Goal: Register for event/course

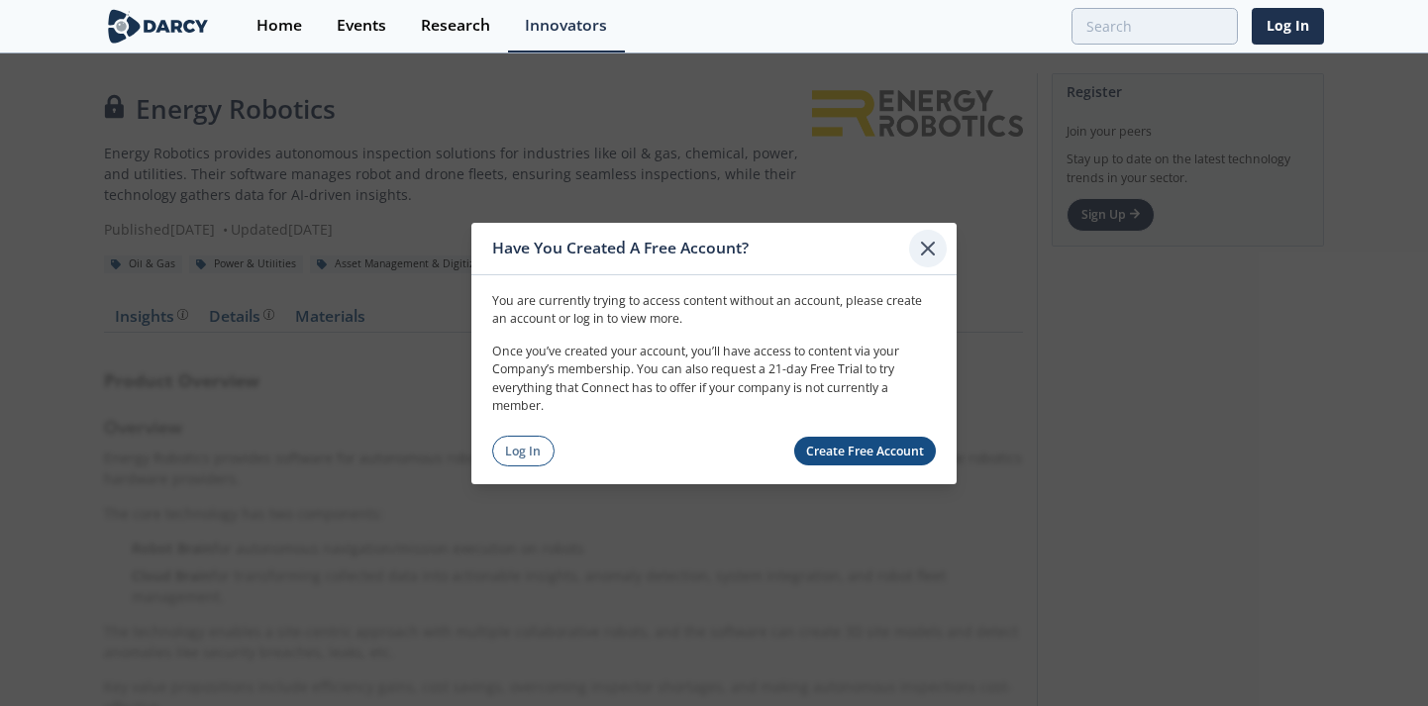
click at [935, 253] on icon at bounding box center [928, 248] width 24 height 24
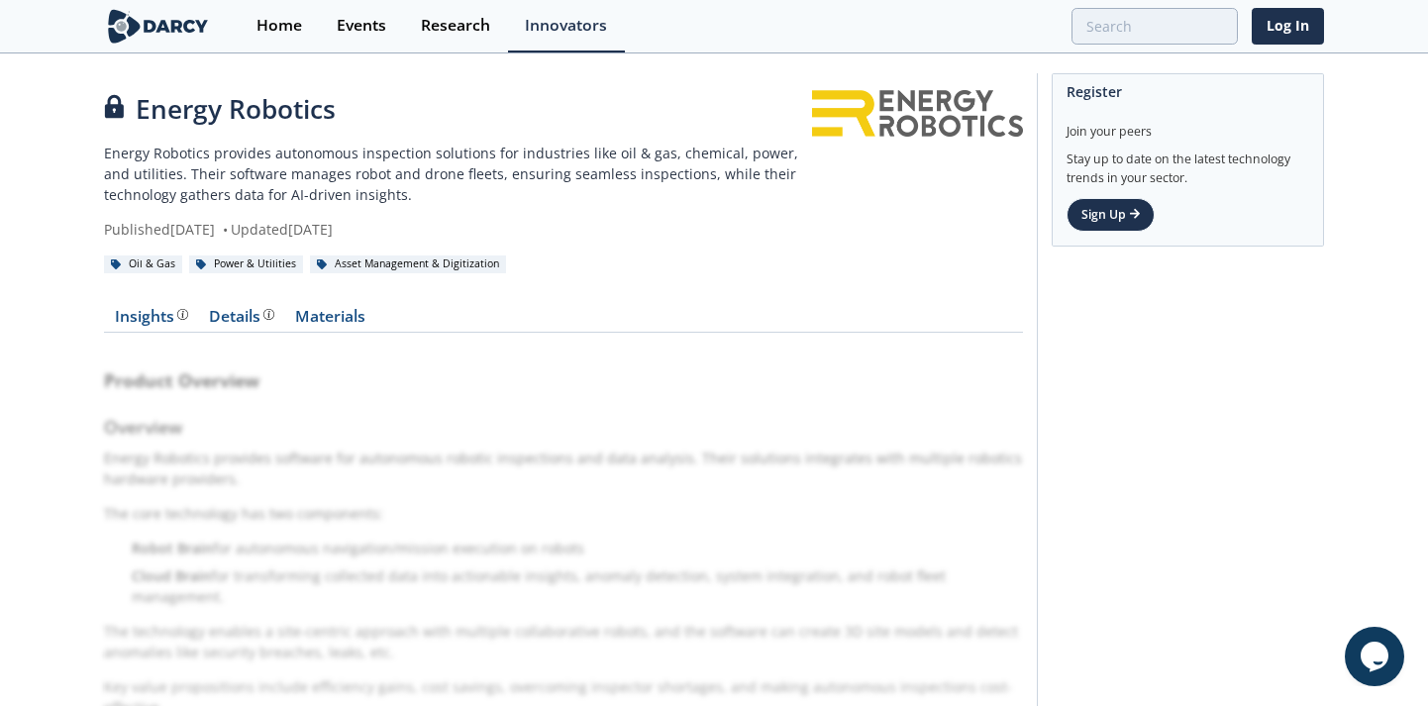
click at [159, 20] on img at bounding box center [158, 26] width 108 height 35
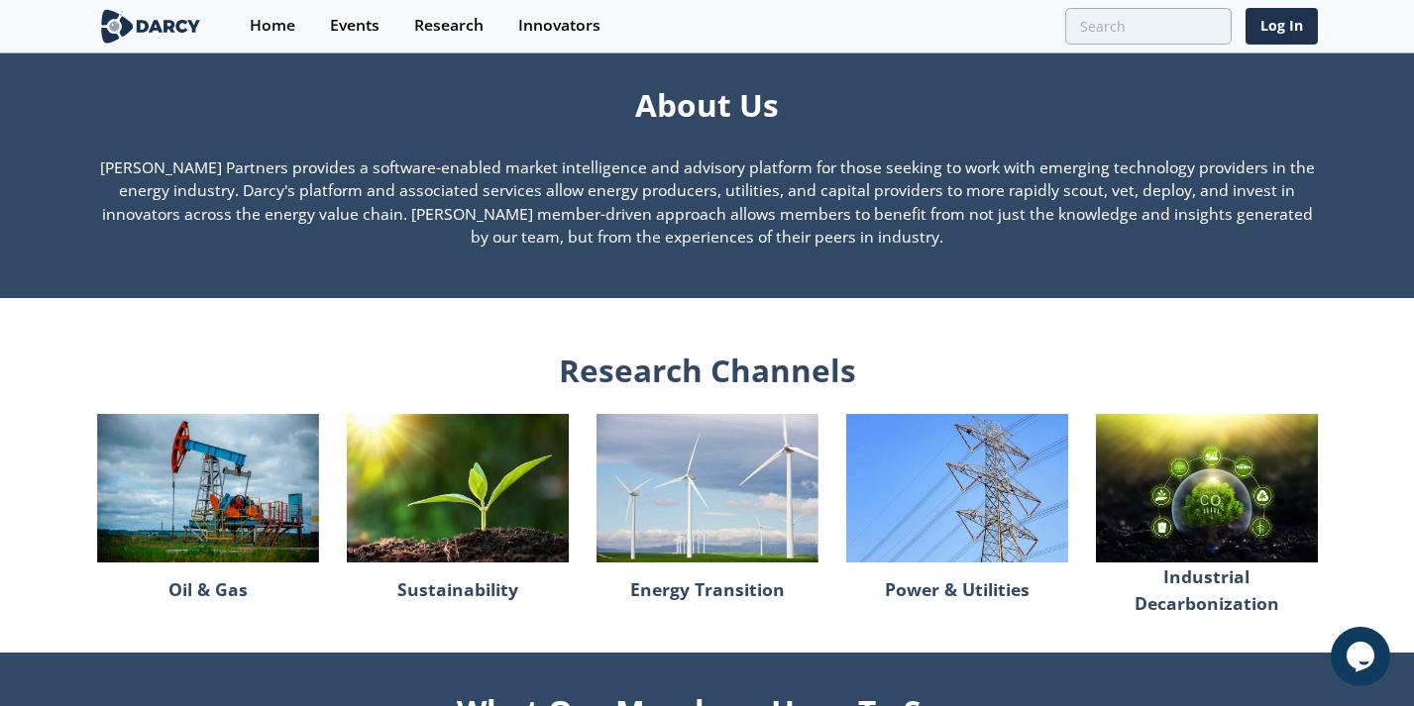
scroll to position [2133, 0]
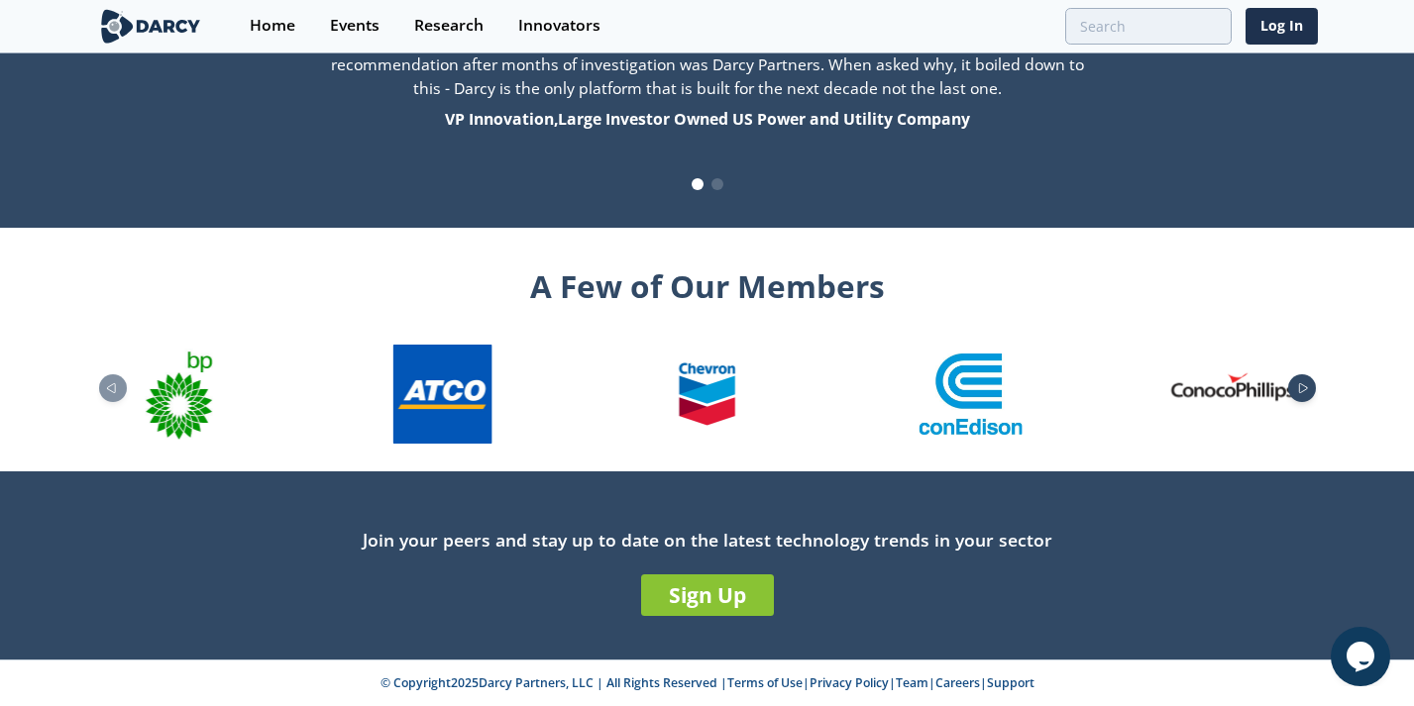
click at [1301, 392] on icon "Next slide" at bounding box center [1303, 388] width 24 height 11
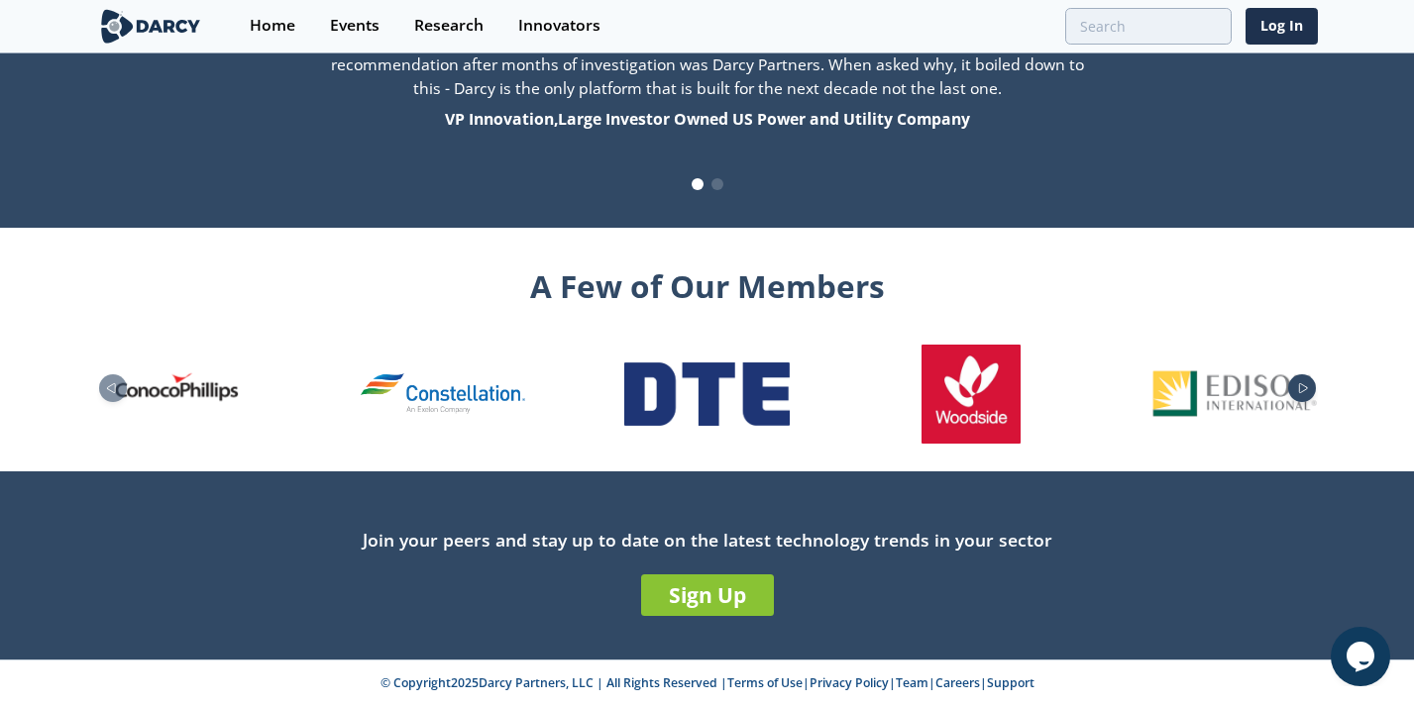
click at [1301, 392] on icon "Next slide" at bounding box center [1303, 388] width 24 height 11
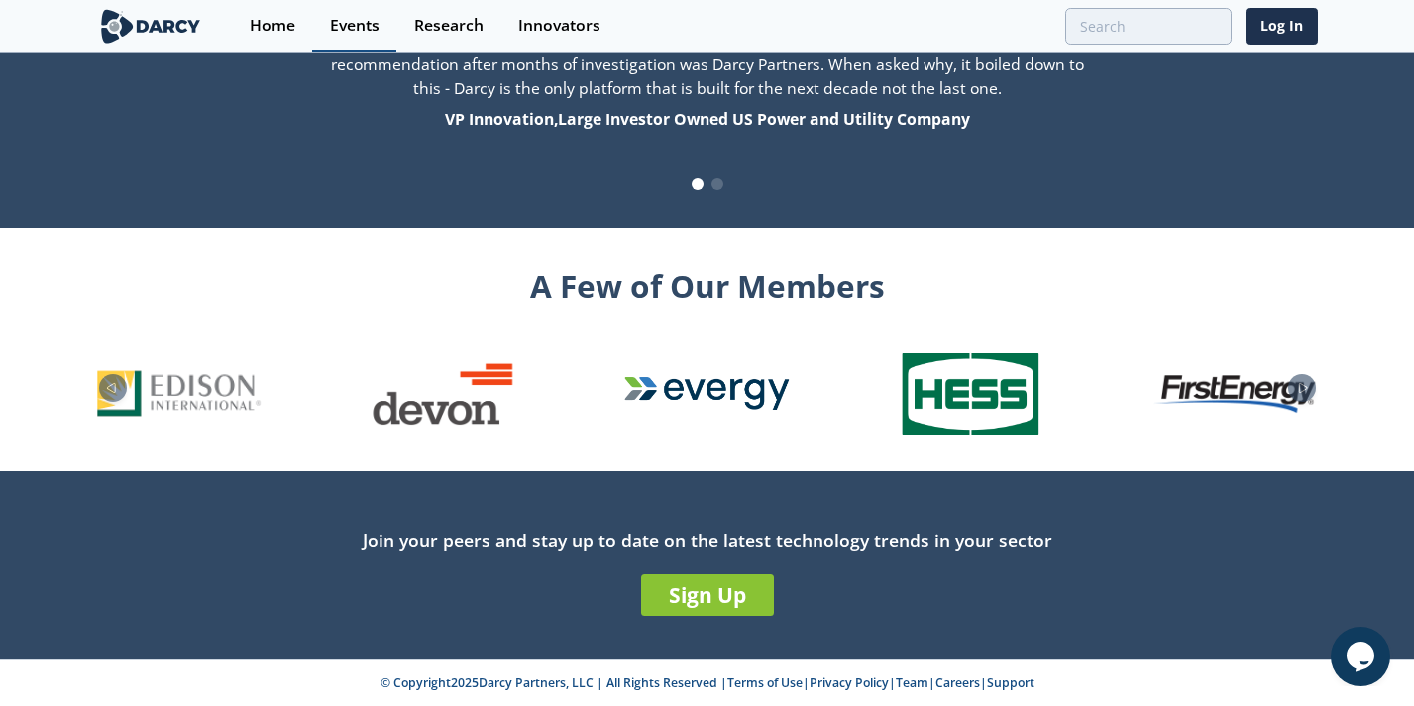
click at [378, 20] on div "Events" at bounding box center [355, 26] width 50 height 16
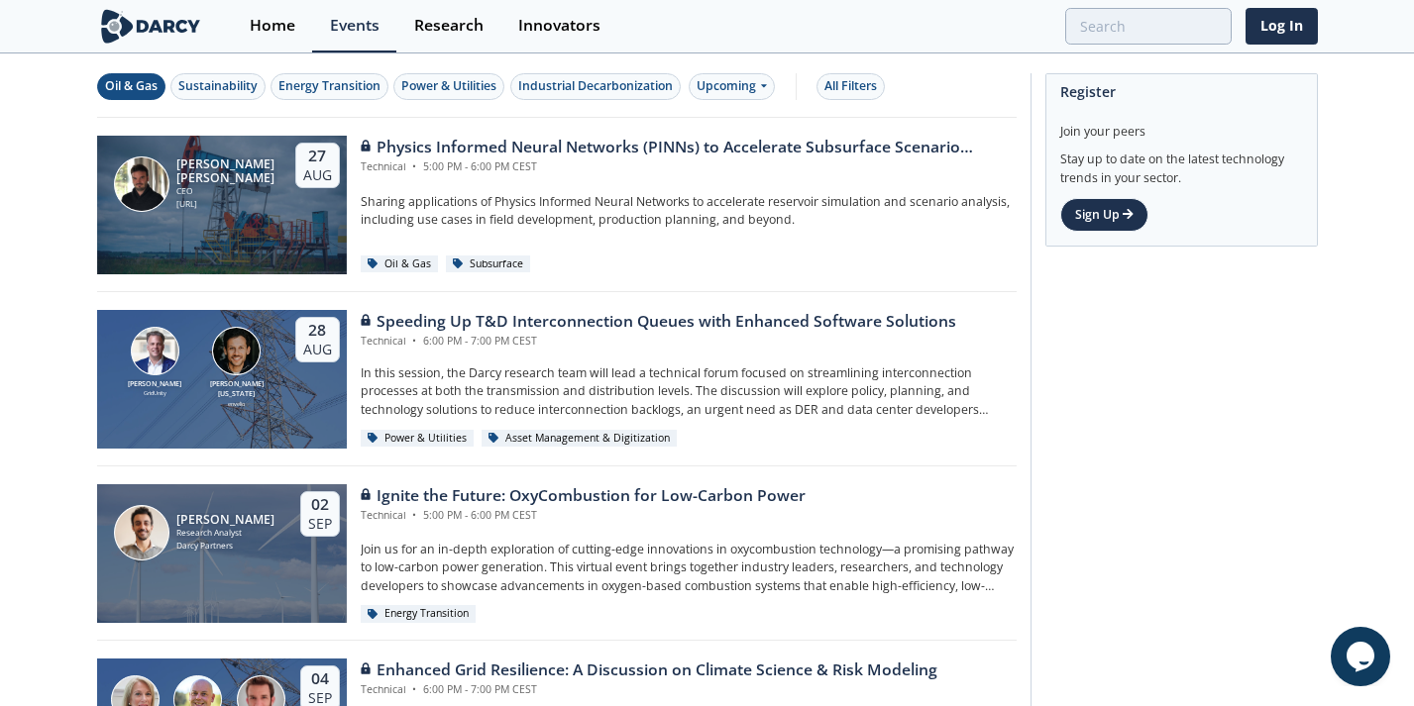
click at [136, 86] on div "Oil & Gas" at bounding box center [131, 86] width 53 height 18
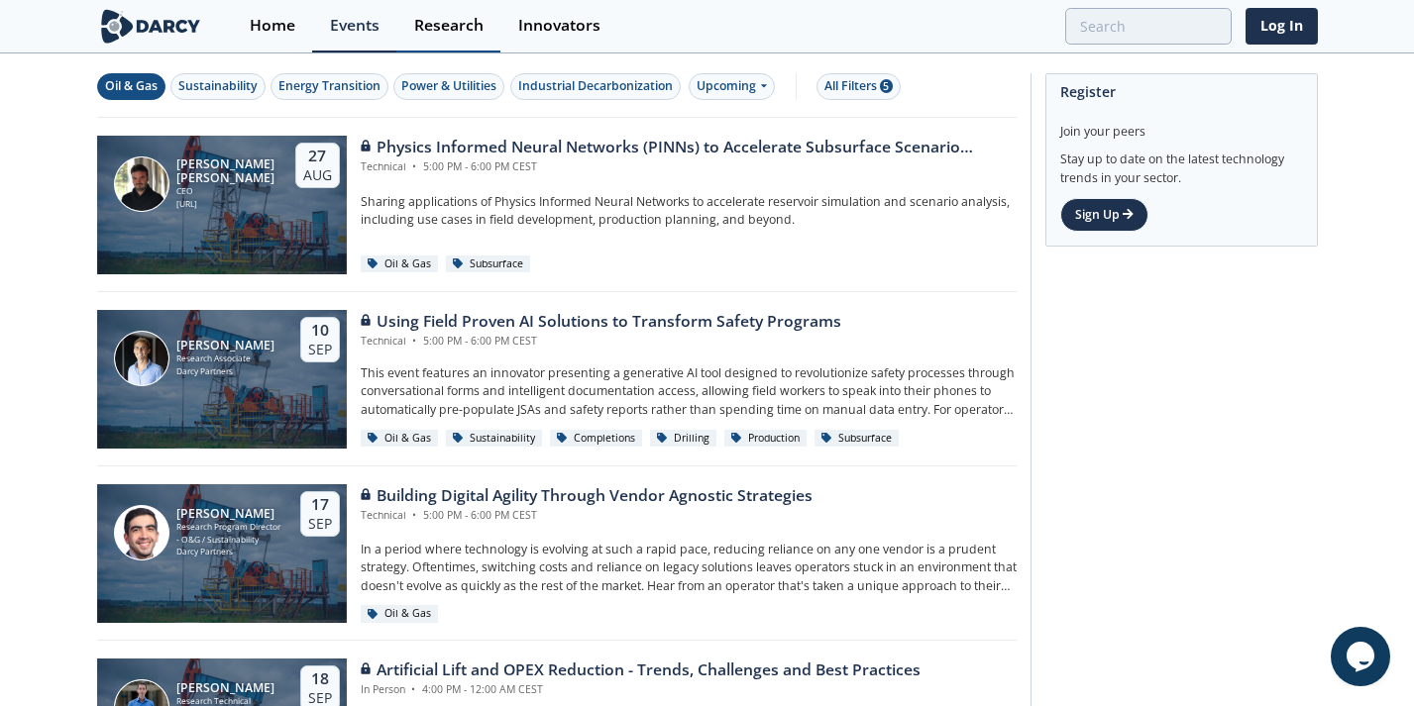
click at [434, 18] on div "Research" at bounding box center [448, 26] width 69 height 16
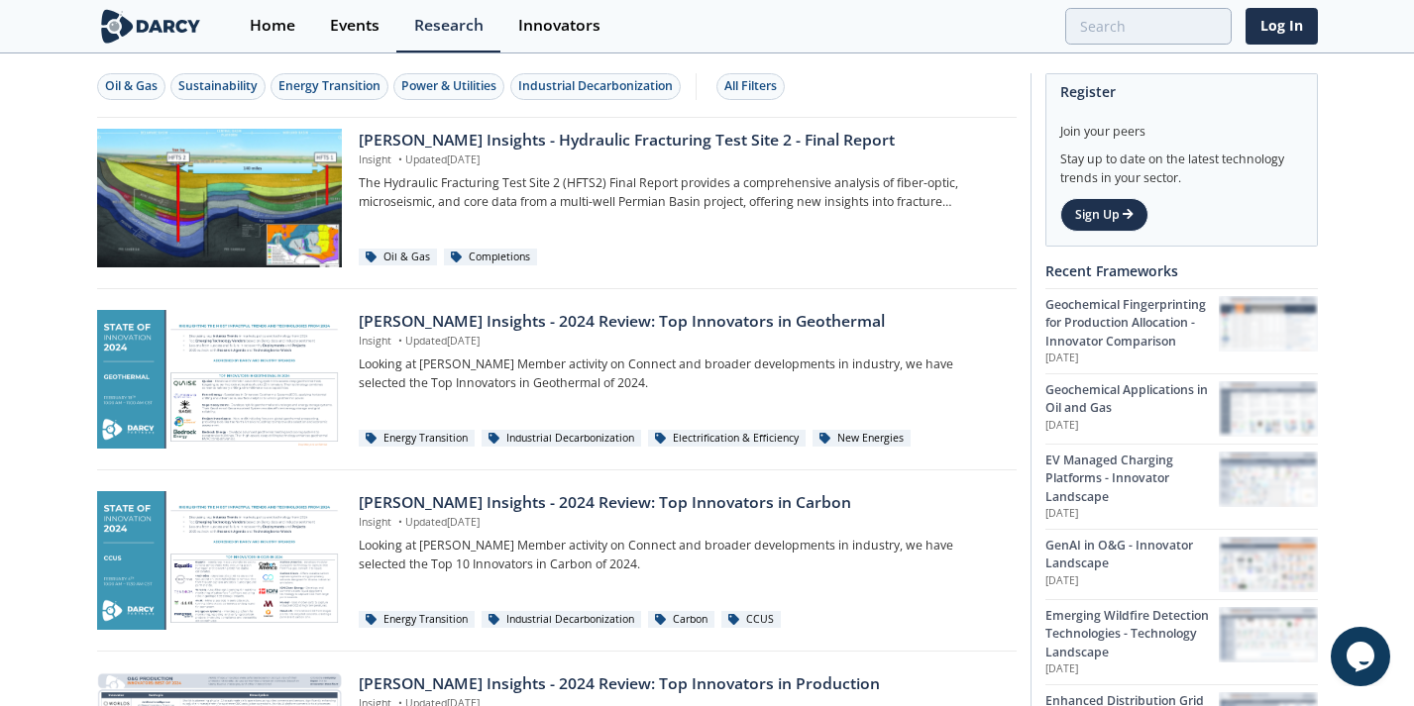
click at [172, 31] on img at bounding box center [151, 26] width 108 height 35
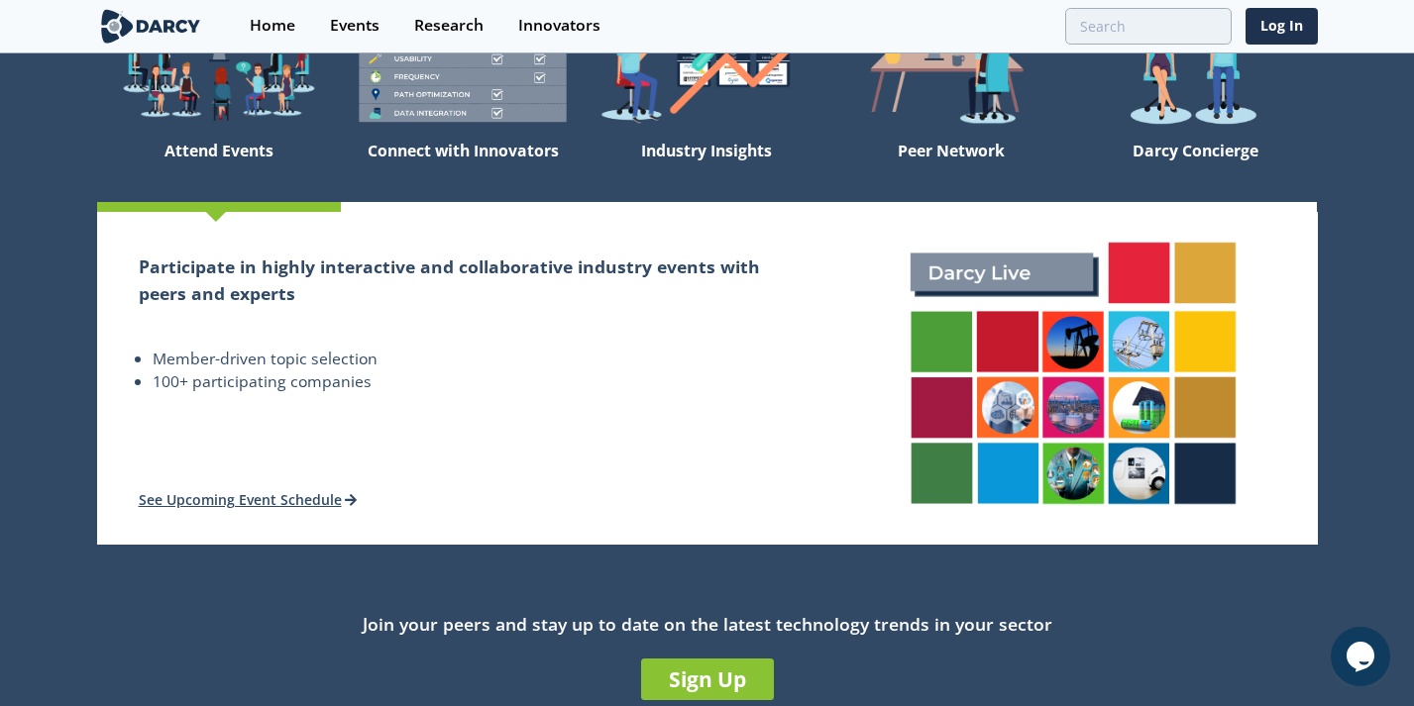
scroll to position [140, 0]
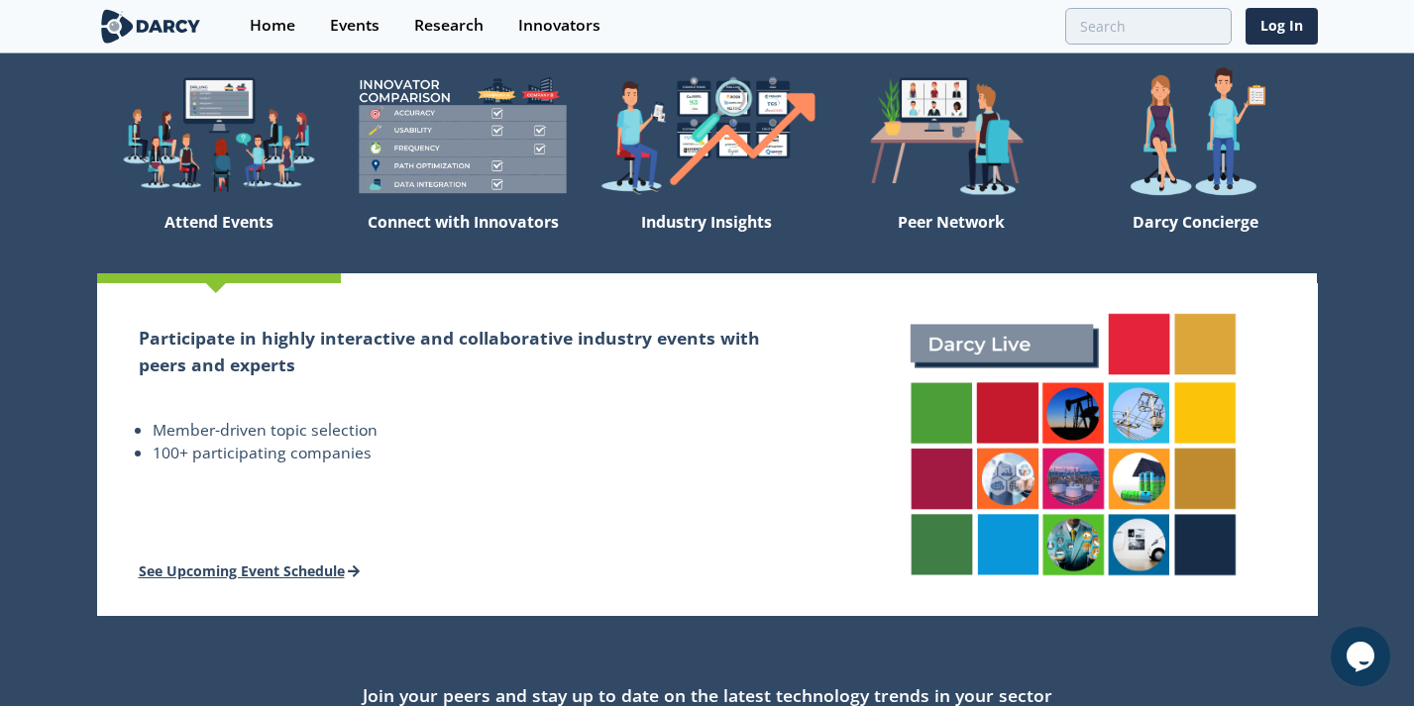
click at [224, 569] on link "See Upcoming Event Schedule" at bounding box center [250, 571] width 222 height 19
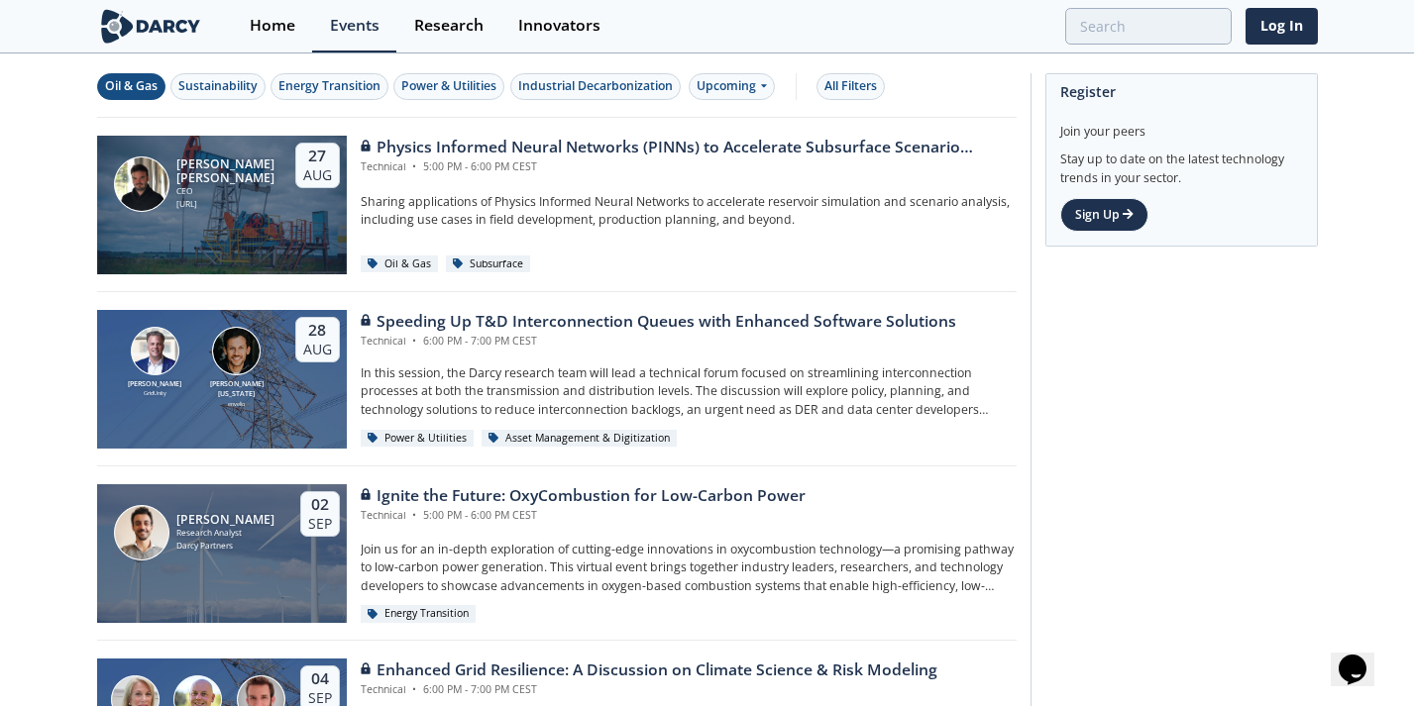
click at [126, 83] on div "Oil & Gas" at bounding box center [131, 86] width 53 height 18
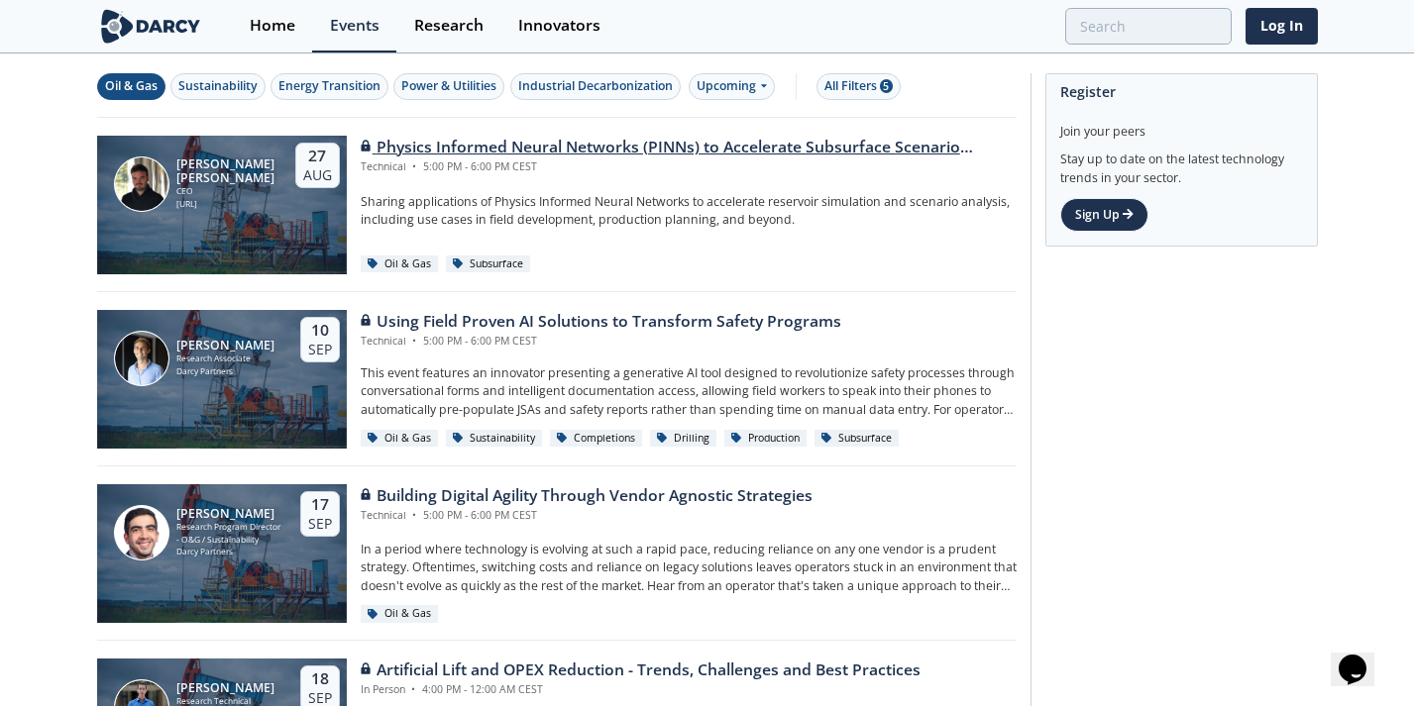
click at [519, 196] on p "Sharing applications of Physics Informed Neural Networks to accelerate reservoi…" at bounding box center [689, 211] width 656 height 37
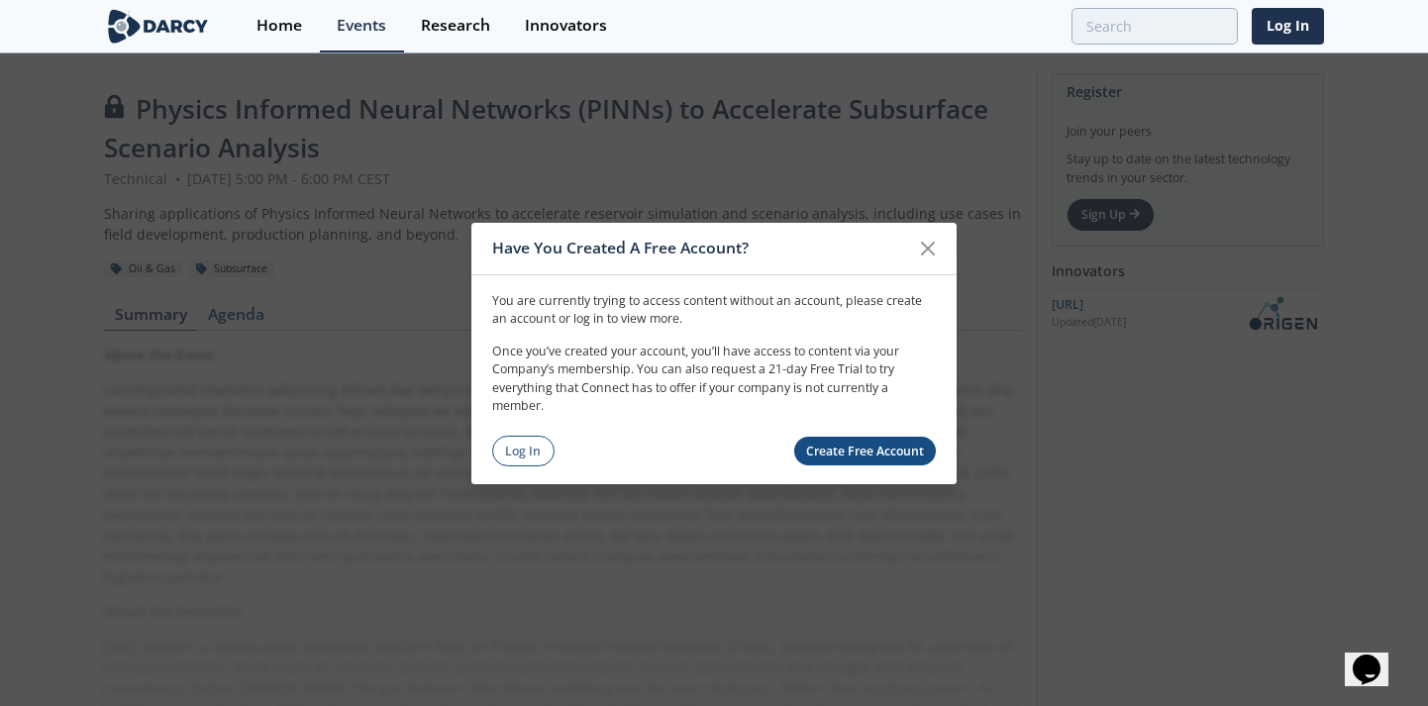
click at [853, 466] on div "Log In Create Free Account" at bounding box center [714, 451] width 444 height 31
click at [868, 455] on link "Create Free Account" at bounding box center [865, 451] width 143 height 29
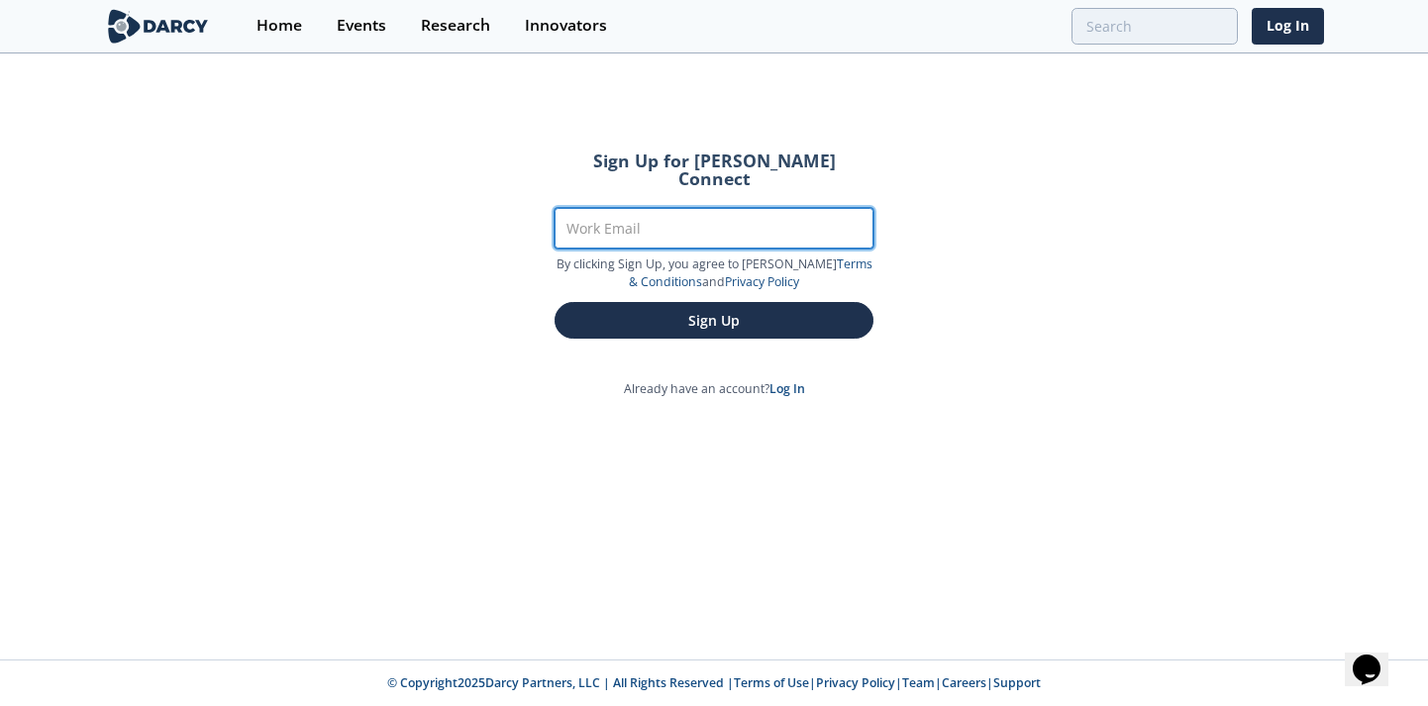
click at [670, 214] on input "Work Email" at bounding box center [714, 228] width 319 height 41
click at [677, 208] on input "Work Email" at bounding box center [714, 228] width 319 height 41
type input "aravinth.palaniswamy@energy-robotics.com"
click at [555, 302] on button "Sign Up" at bounding box center [714, 320] width 319 height 37
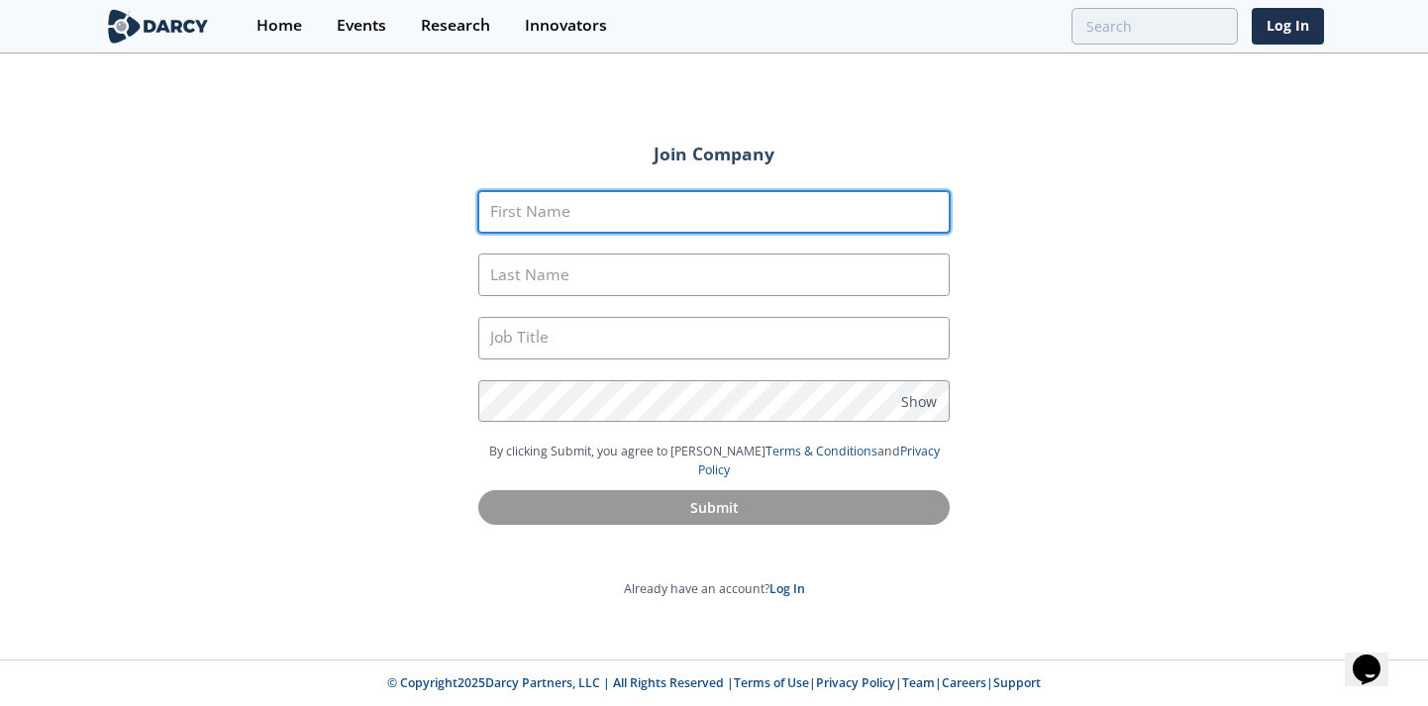
click at [589, 224] on input "First Name" at bounding box center [714, 212] width 472 height 43
type input "Aravinth"
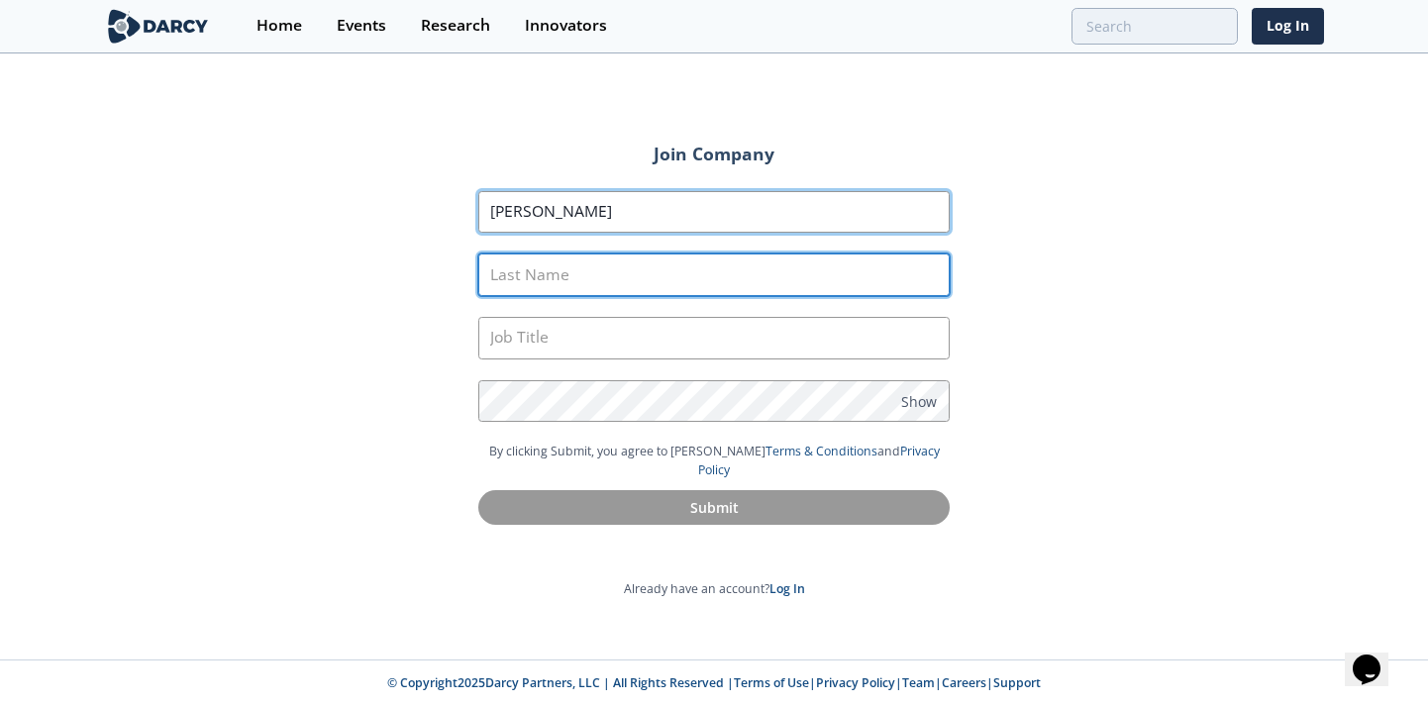
type input "Palaniswamy"
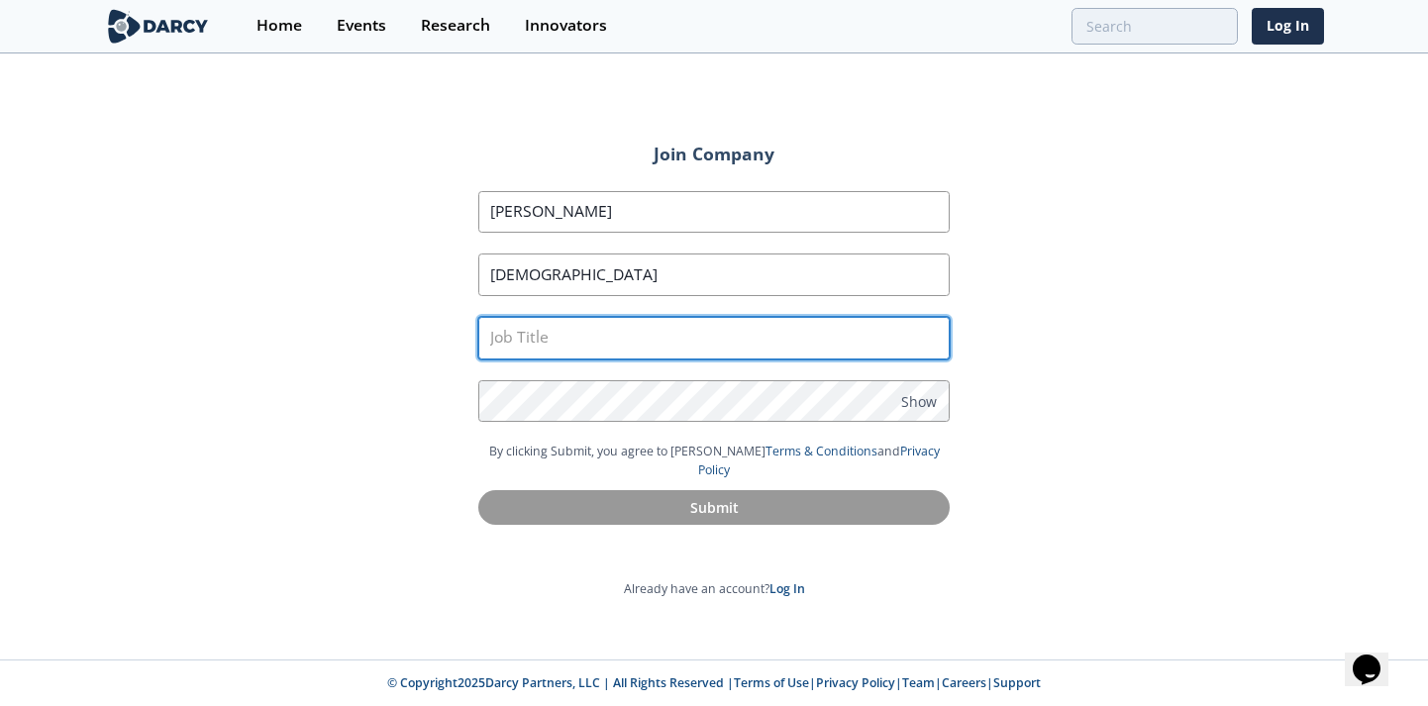
click at [575, 355] on input "text" at bounding box center [714, 338] width 472 height 43
type input "Marketing Lead"
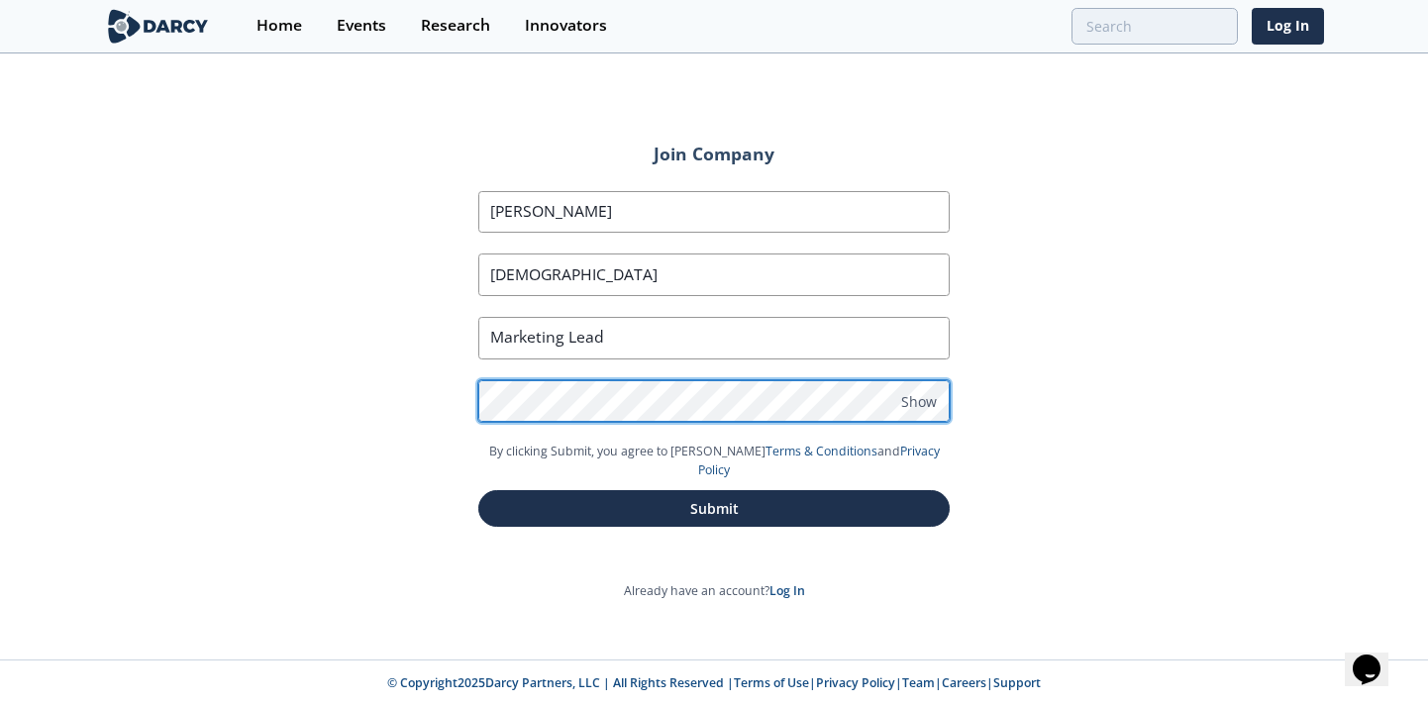
click at [478, 490] on button "Submit" at bounding box center [714, 508] width 472 height 37
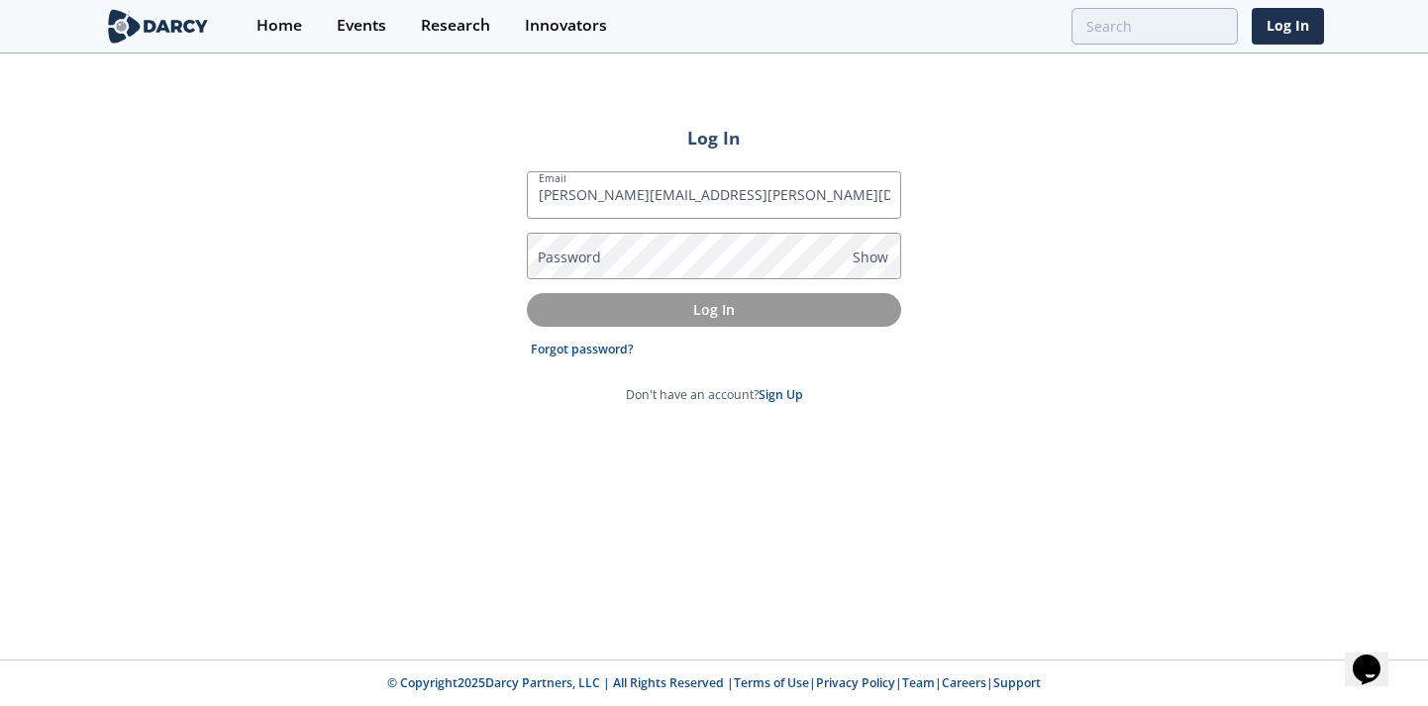
click at [710, 305] on p "Log In" at bounding box center [714, 309] width 347 height 21
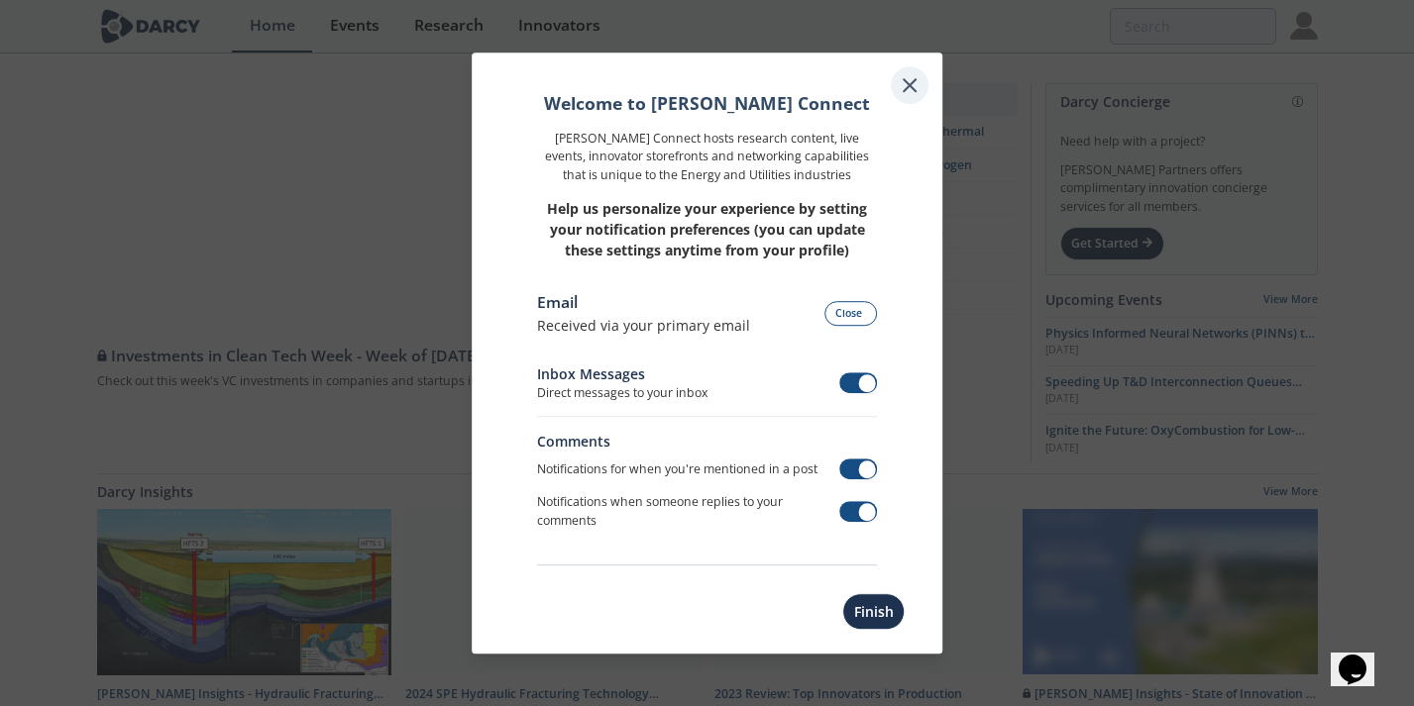
click at [915, 80] on icon at bounding box center [909, 85] width 24 height 24
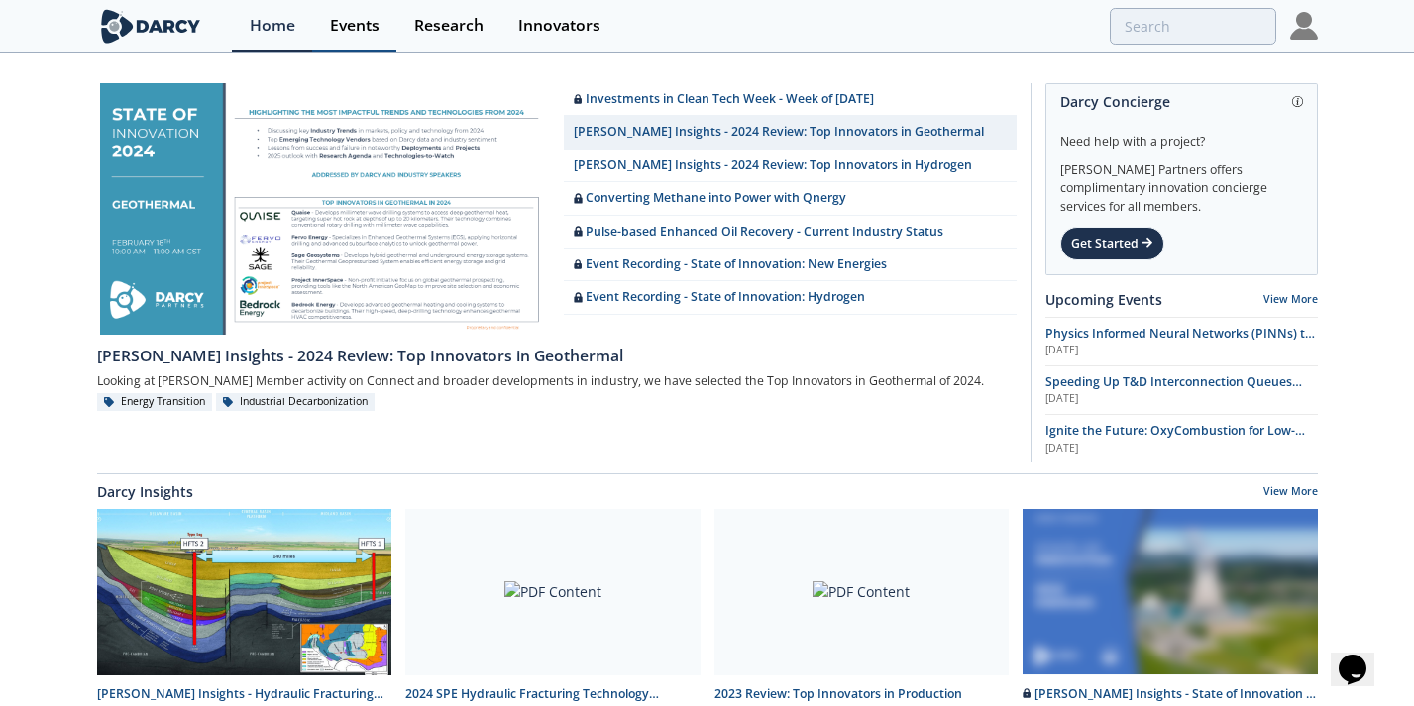
click at [356, 18] on div "Events" at bounding box center [355, 26] width 50 height 16
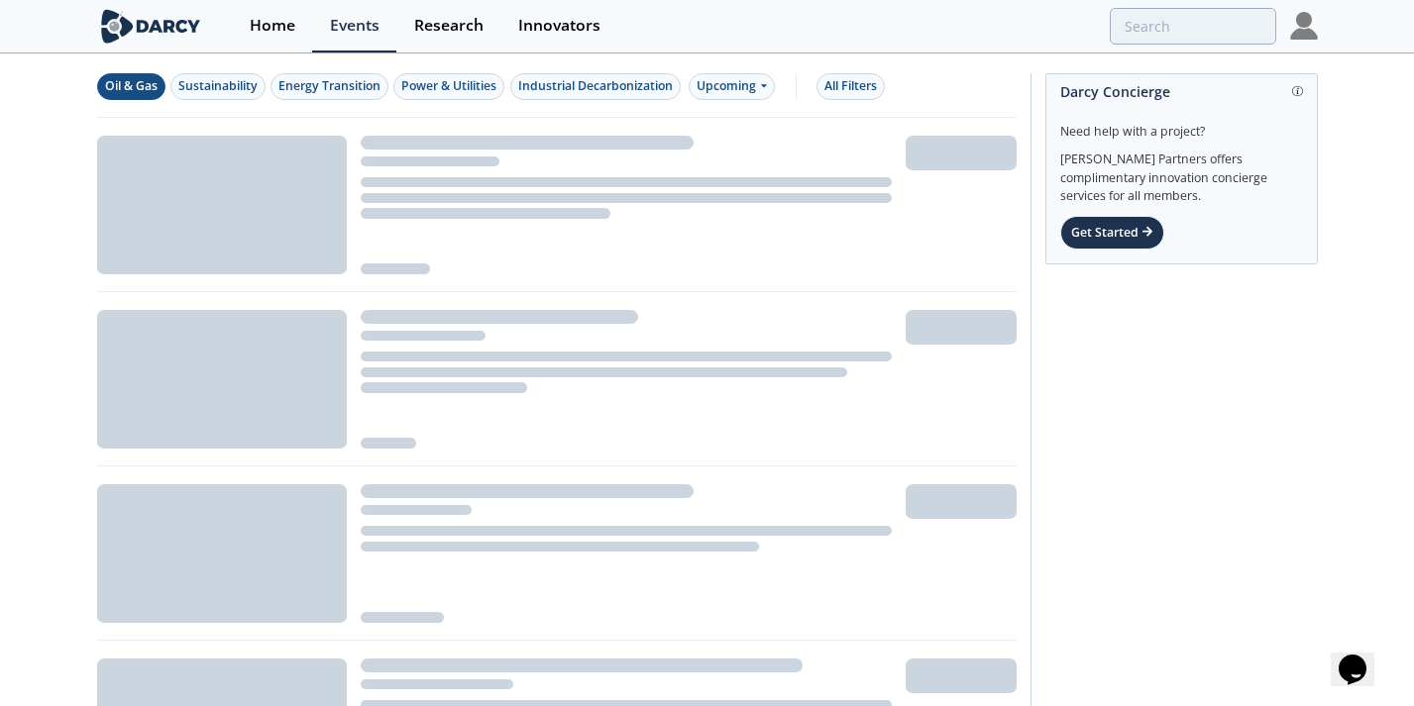
click at [132, 88] on div "Oil & Gas" at bounding box center [131, 86] width 53 height 18
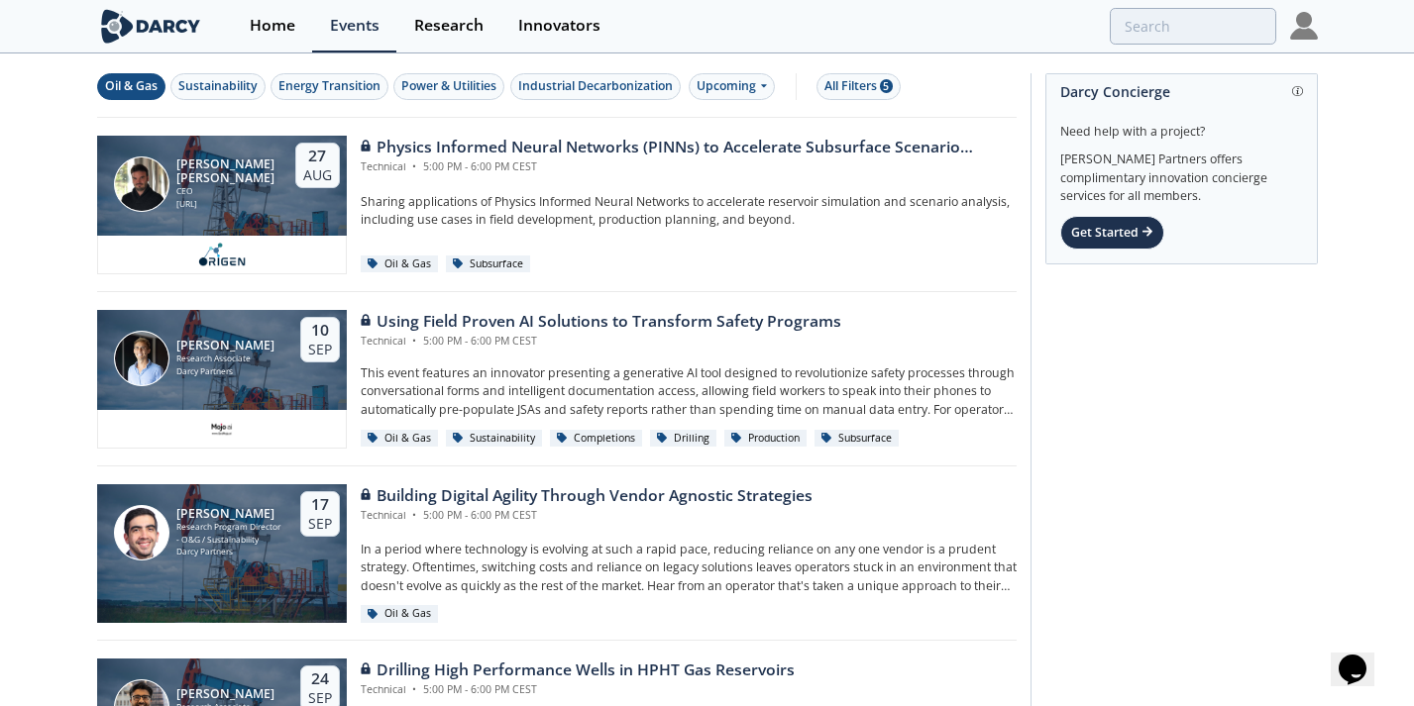
click at [132, 88] on div "Oil & Gas" at bounding box center [131, 86] width 53 height 18
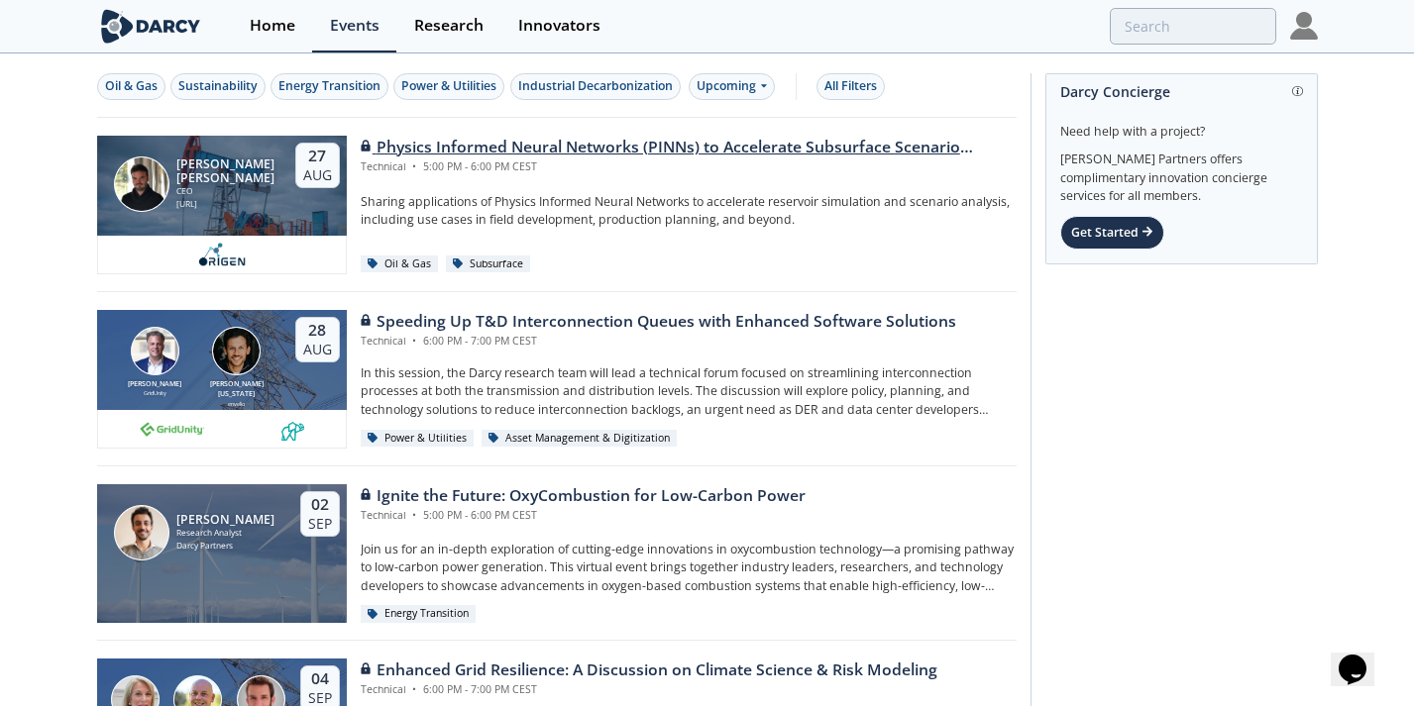
click at [186, 190] on div "CEO" at bounding box center [226, 191] width 101 height 13
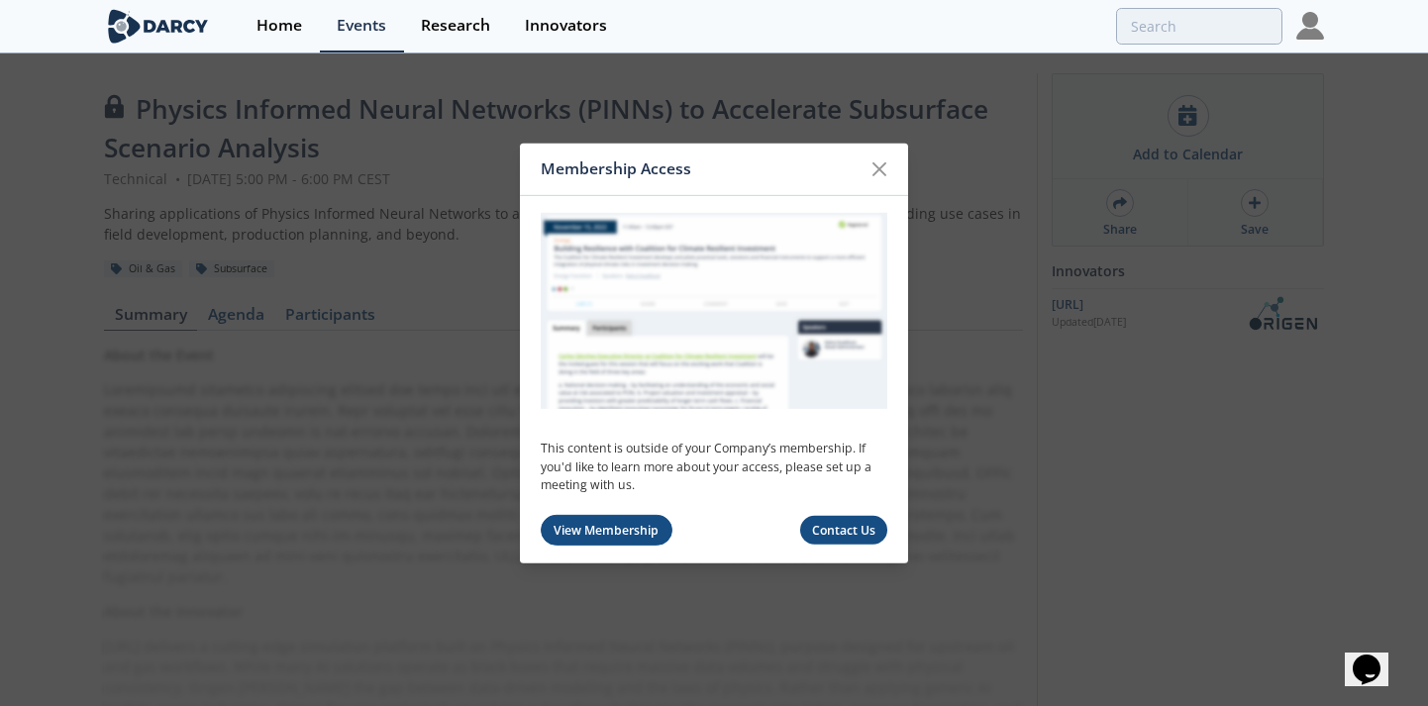
click at [630, 528] on link "View Membership" at bounding box center [607, 530] width 132 height 31
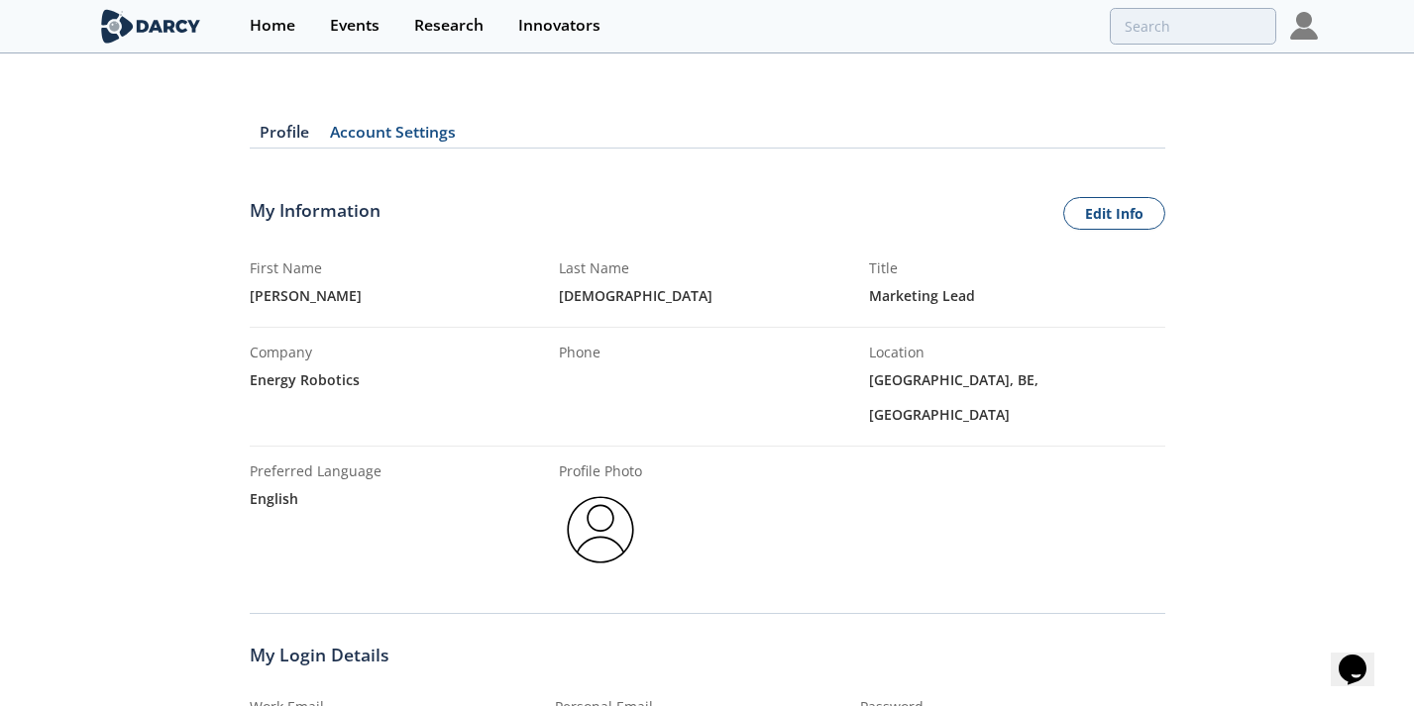
click at [447, 135] on link "Account Settings" at bounding box center [393, 137] width 147 height 24
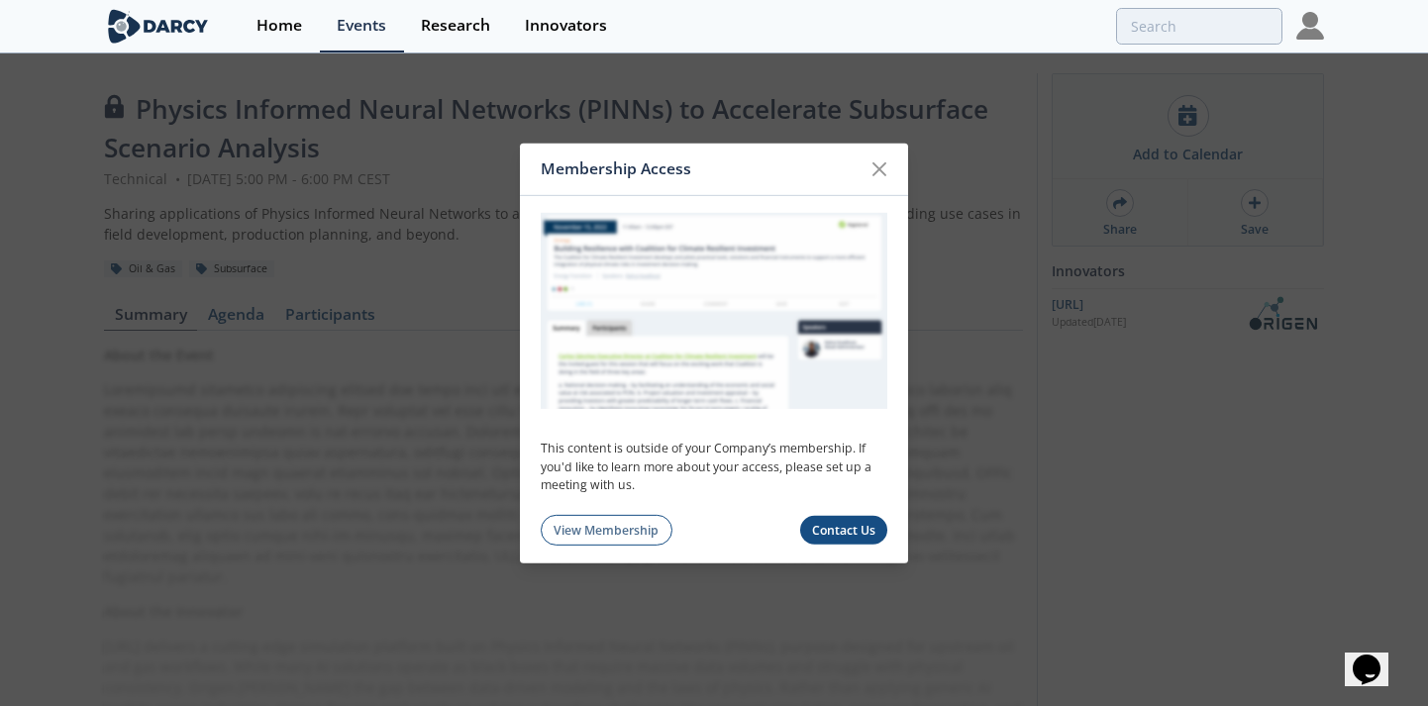
click at [855, 531] on link "Contact Us" at bounding box center [844, 530] width 88 height 29
click at [884, 178] on icon at bounding box center [880, 169] width 24 height 24
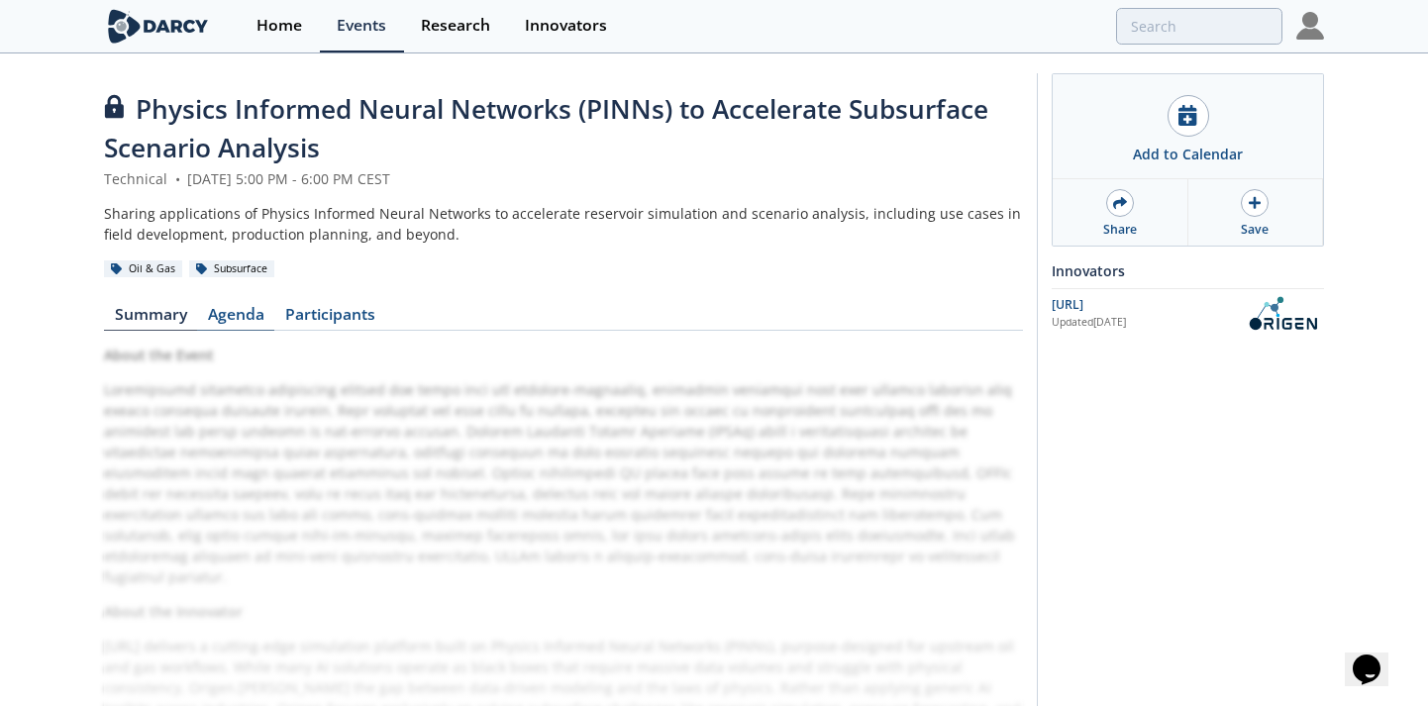
click at [241, 327] on link "Agenda" at bounding box center [235, 319] width 77 height 24
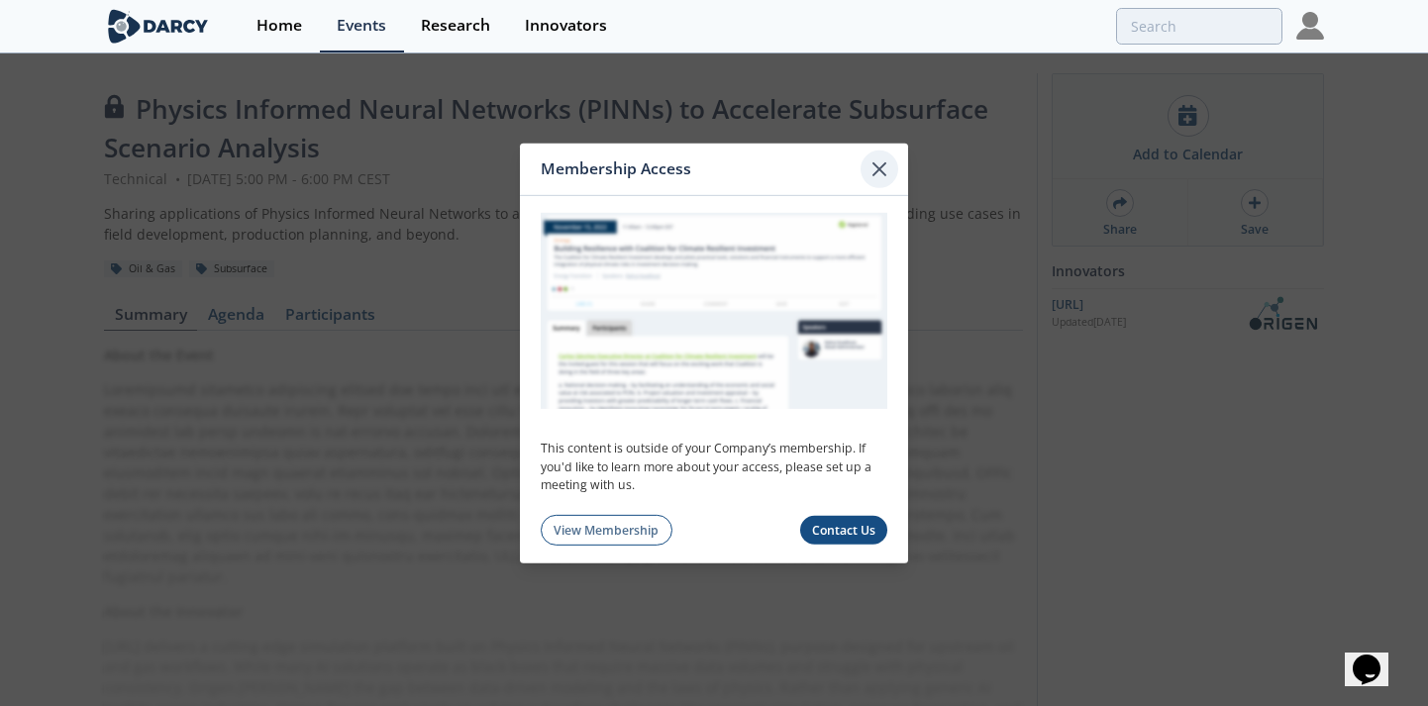
click at [884, 168] on icon at bounding box center [880, 169] width 24 height 24
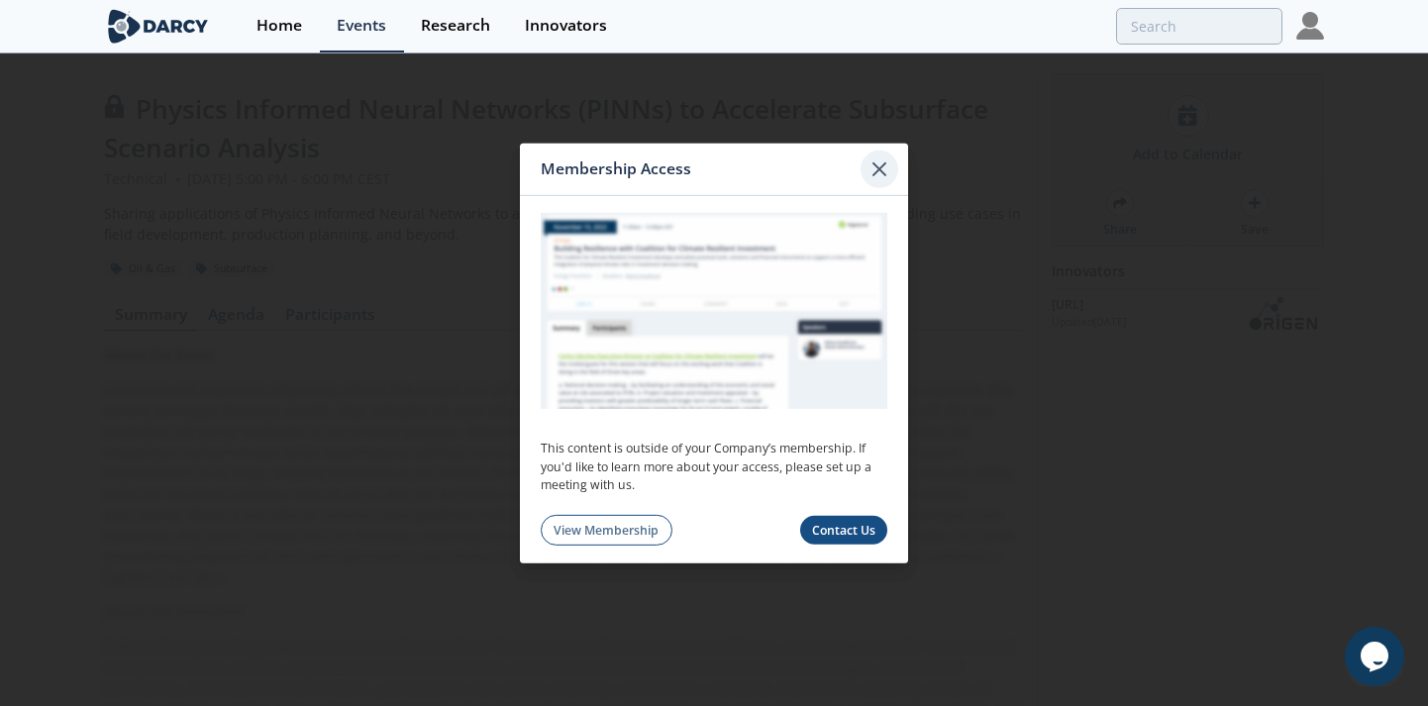
click at [884, 181] on div at bounding box center [880, 169] width 38 height 38
